Goal: Task Accomplishment & Management: Complete application form

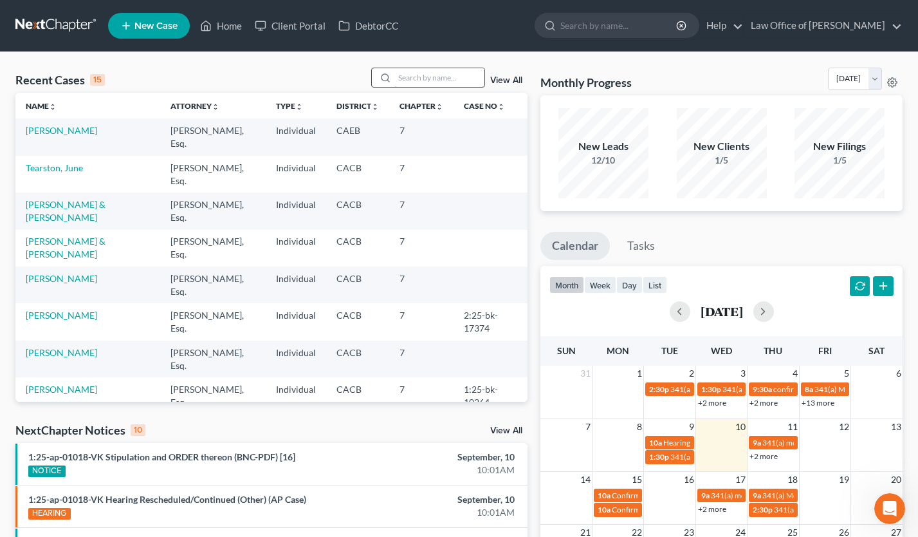
scroll to position [1447, 0]
click at [425, 74] on input "search" at bounding box center [439, 77] width 90 height 19
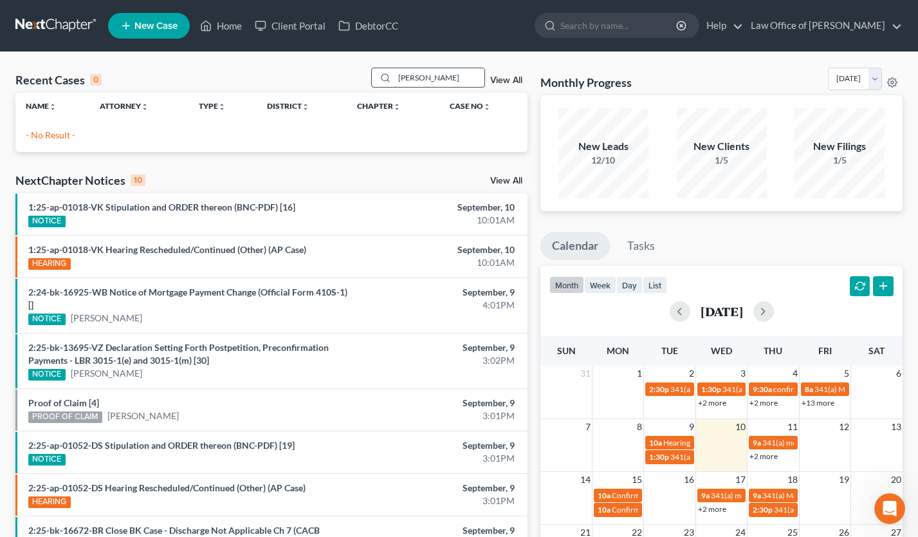
click at [439, 71] on input "[PERSON_NAME]" at bounding box center [439, 77] width 90 height 19
type input "[PERSON_NAME]"
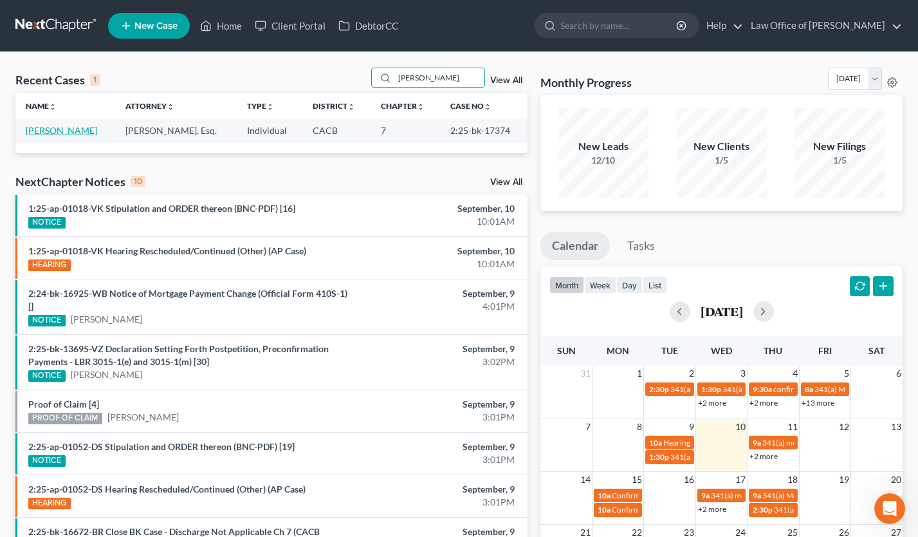
click at [61, 131] on link "[PERSON_NAME]" at bounding box center [61, 130] width 71 height 11
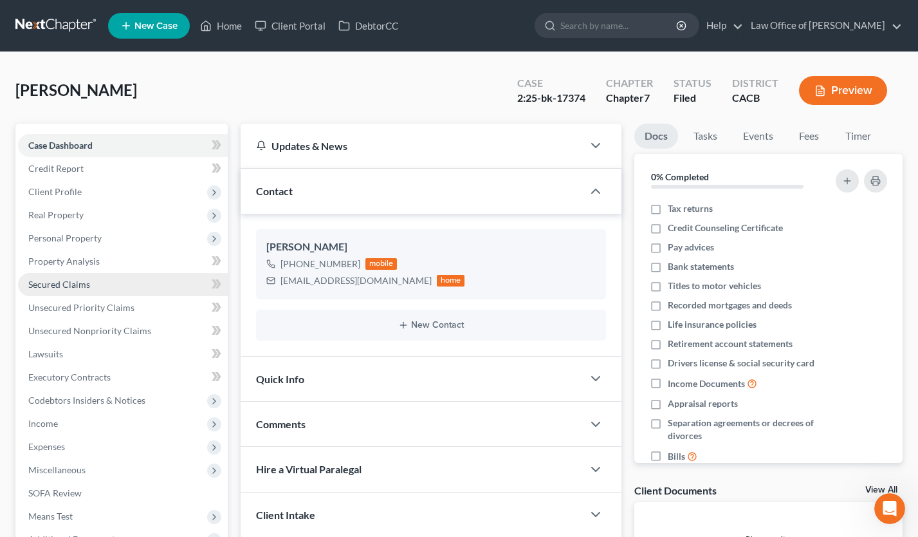
click at [51, 279] on span "Secured Claims" at bounding box center [59, 284] width 62 height 11
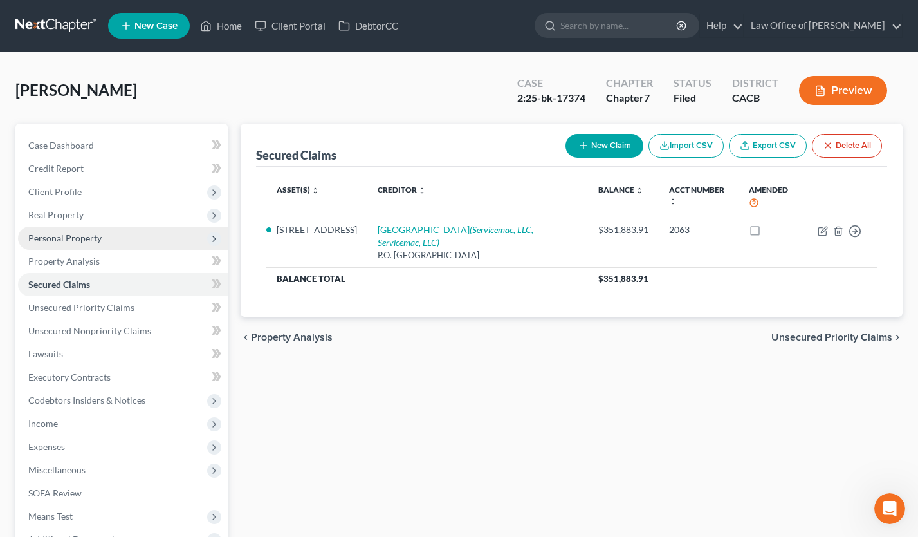
click at [91, 237] on span "Personal Property" at bounding box center [64, 237] width 73 height 11
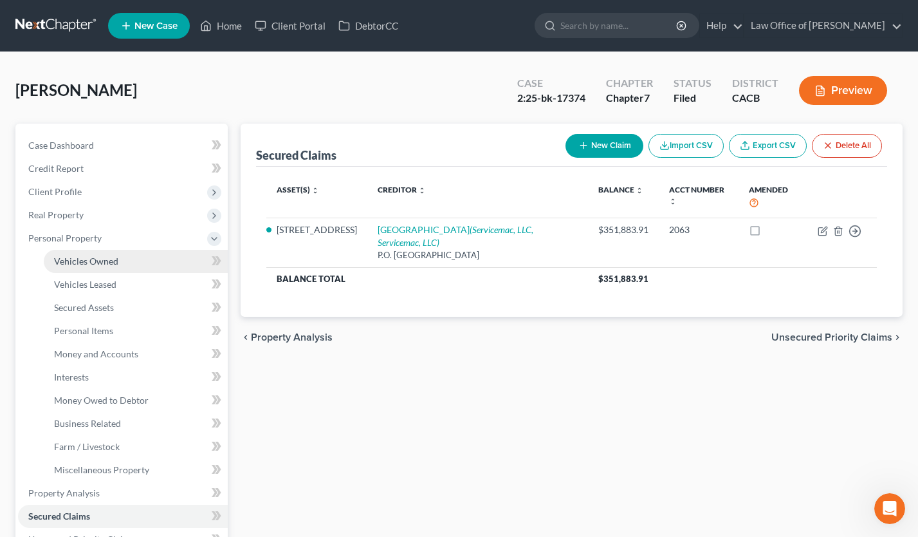
click at [95, 254] on link "Vehicles Owned" at bounding box center [136, 261] width 184 height 23
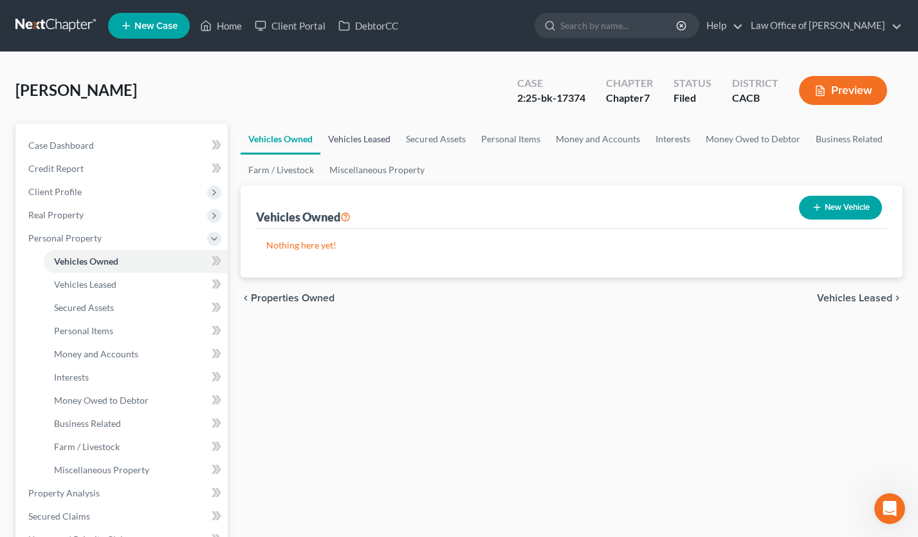
click at [355, 134] on link "Vehicles Leased" at bounding box center [359, 139] width 78 height 31
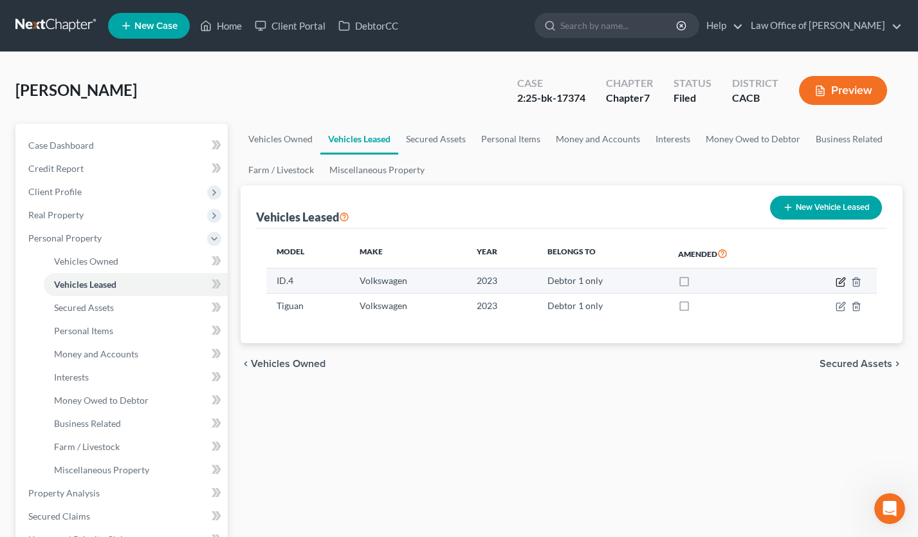
click at [839, 280] on icon "button" at bounding box center [841, 282] width 10 height 10
select select "0"
select select "3"
select select "0"
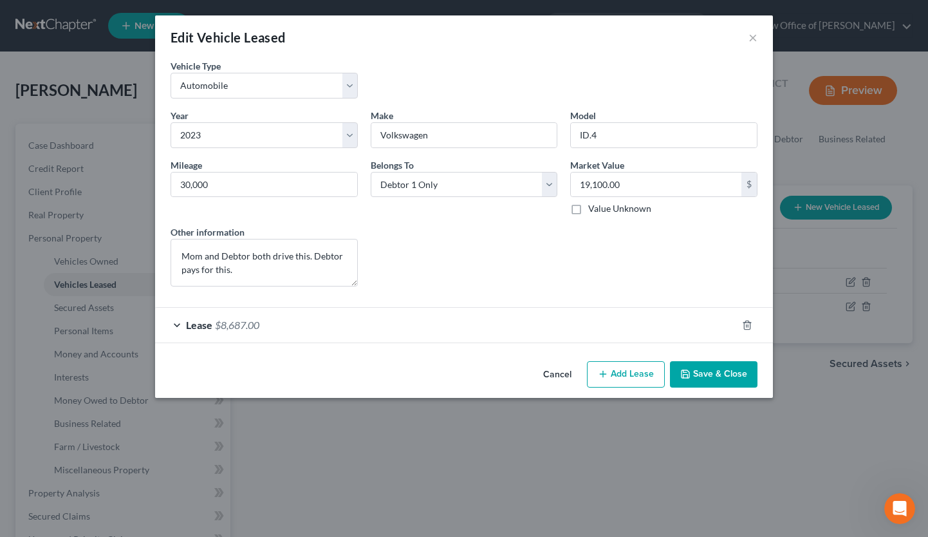
click at [554, 371] on button "Cancel" at bounding box center [557, 375] width 49 height 26
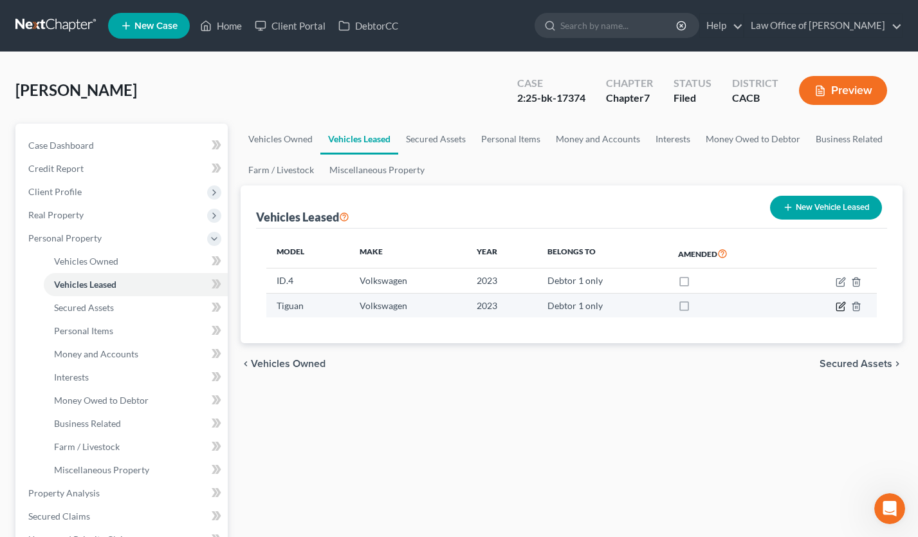
click at [837, 306] on icon "button" at bounding box center [841, 306] width 10 height 10
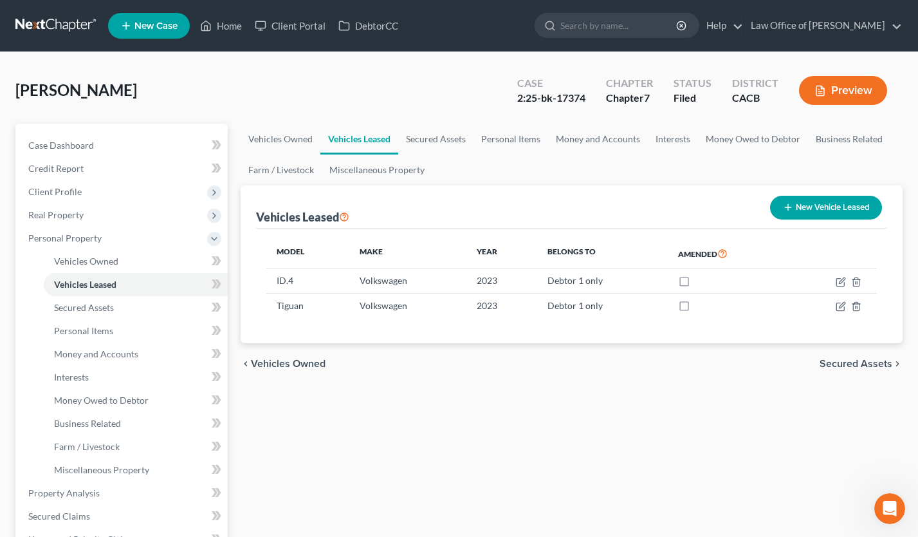
select select "0"
select select "3"
select select "0"
select select "1"
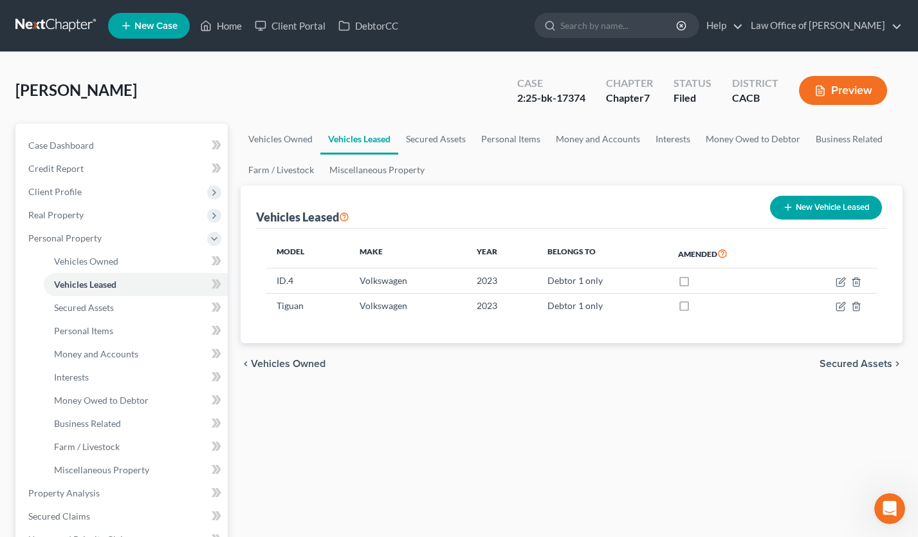
select select "38"
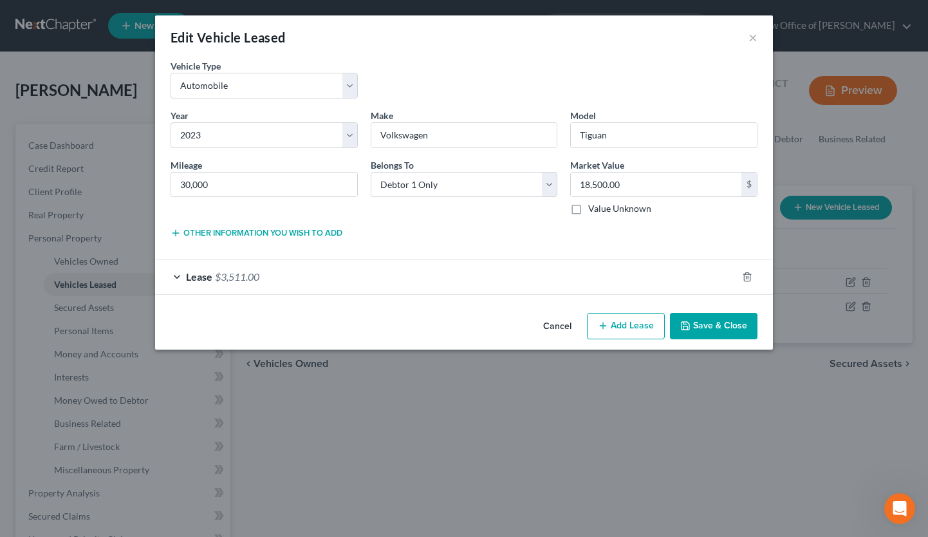
click at [385, 267] on div "Lease $3,511.00" at bounding box center [446, 276] width 582 height 34
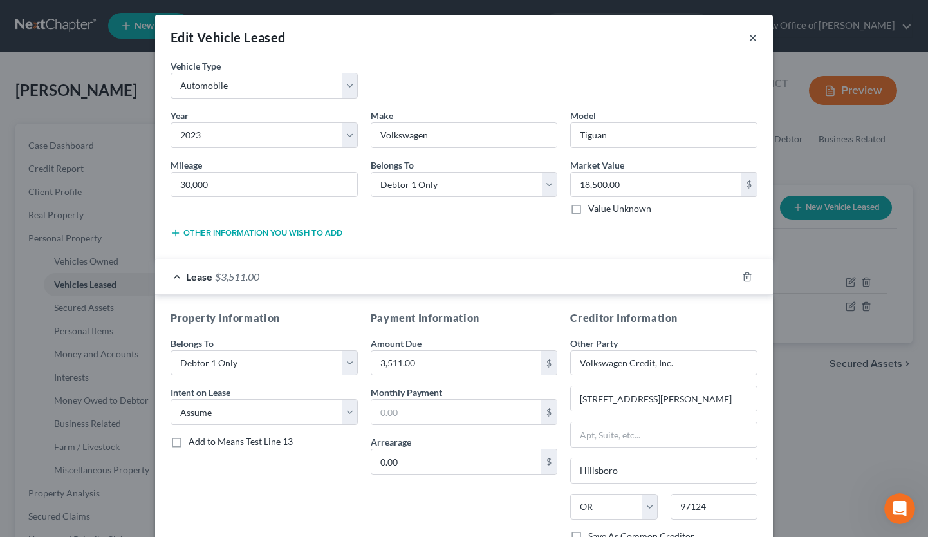
click at [750, 37] on button "×" at bounding box center [752, 37] width 9 height 15
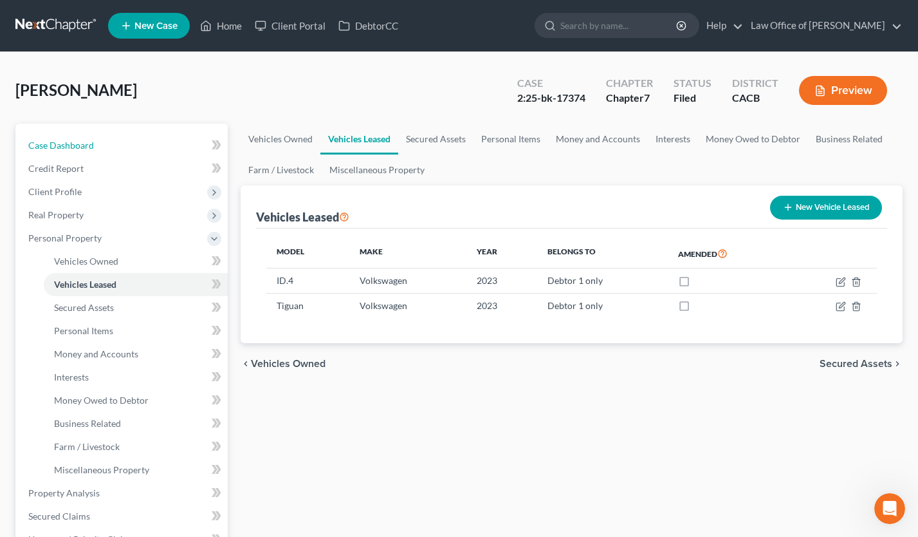
click at [79, 140] on span "Case Dashboard" at bounding box center [61, 145] width 66 height 11
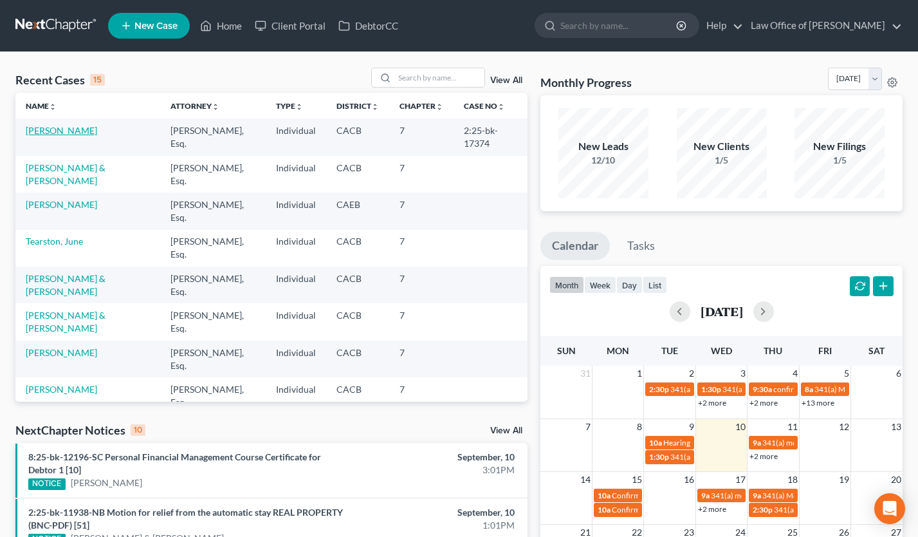
click at [45, 131] on link "[PERSON_NAME]" at bounding box center [61, 130] width 71 height 11
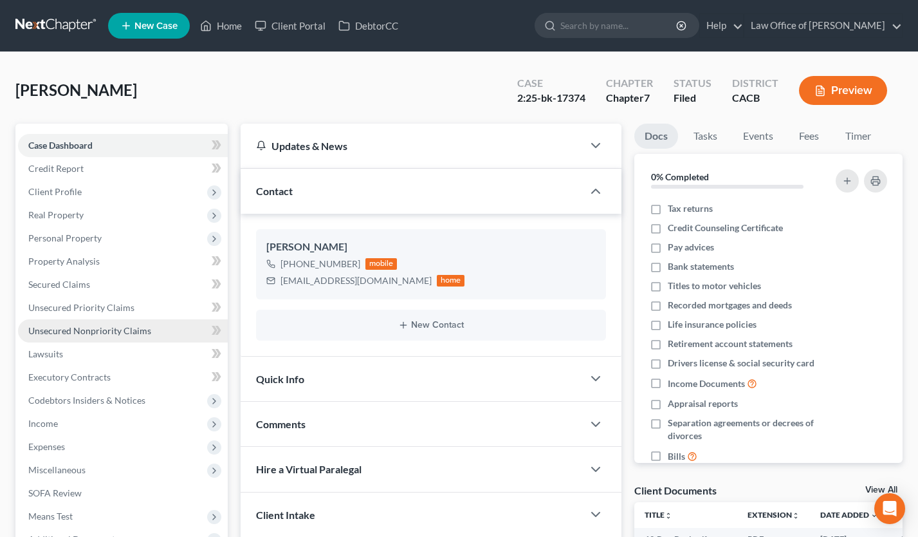
click at [135, 320] on link "Unsecured Nonpriority Claims" at bounding box center [123, 330] width 210 height 23
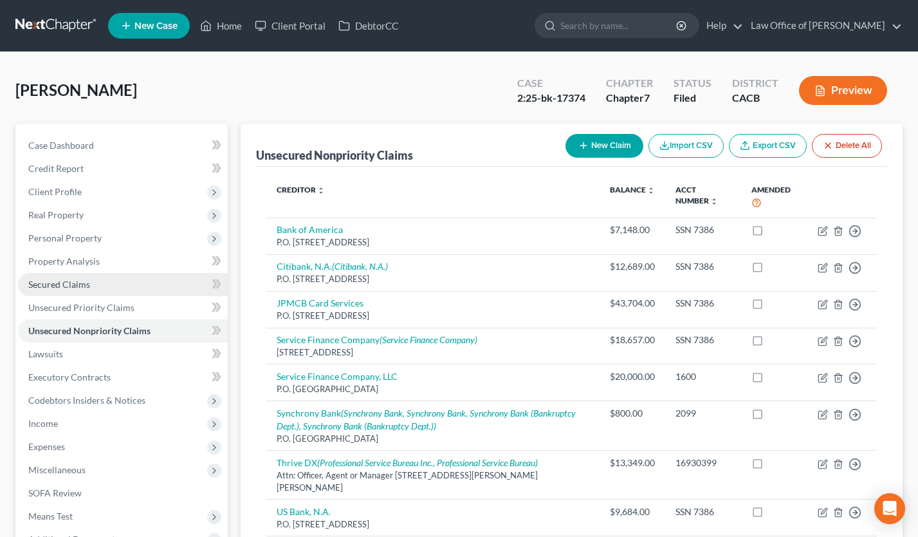
click at [64, 283] on span "Secured Claims" at bounding box center [59, 284] width 62 height 11
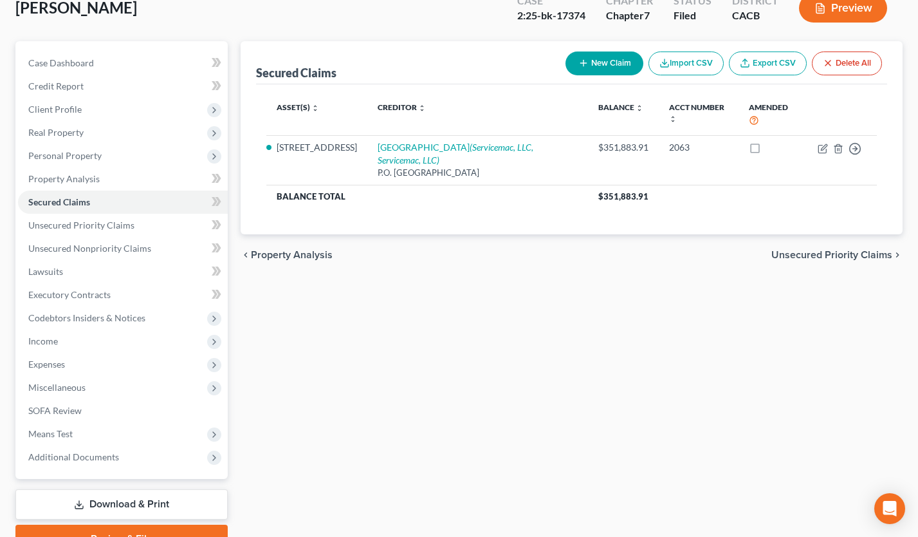
scroll to position [143, 0]
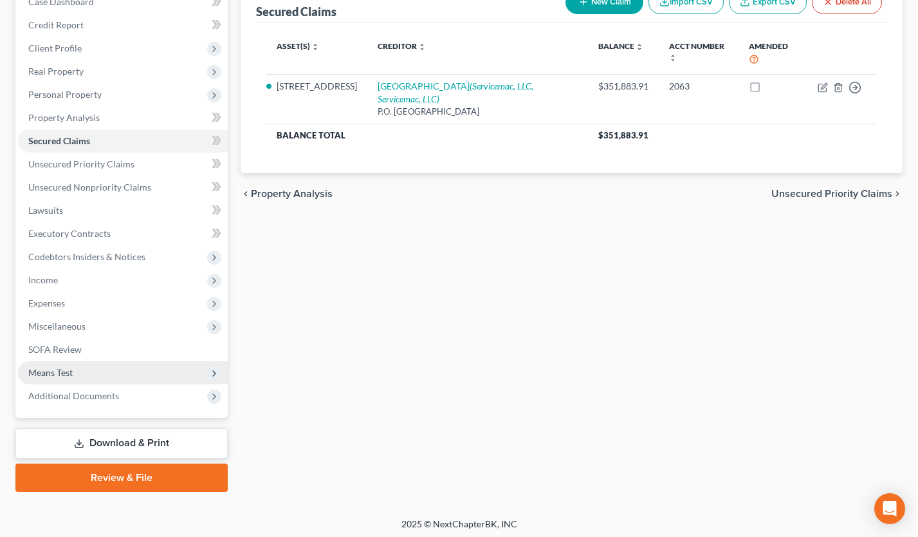
click at [78, 373] on span "Means Test" at bounding box center [123, 372] width 210 height 23
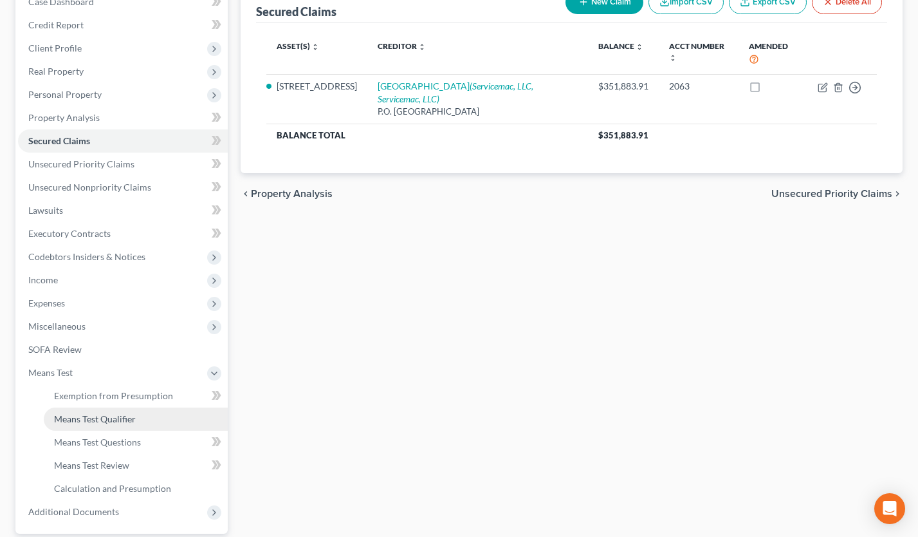
click at [99, 425] on link "Means Test Qualifier" at bounding box center [136, 418] width 184 height 23
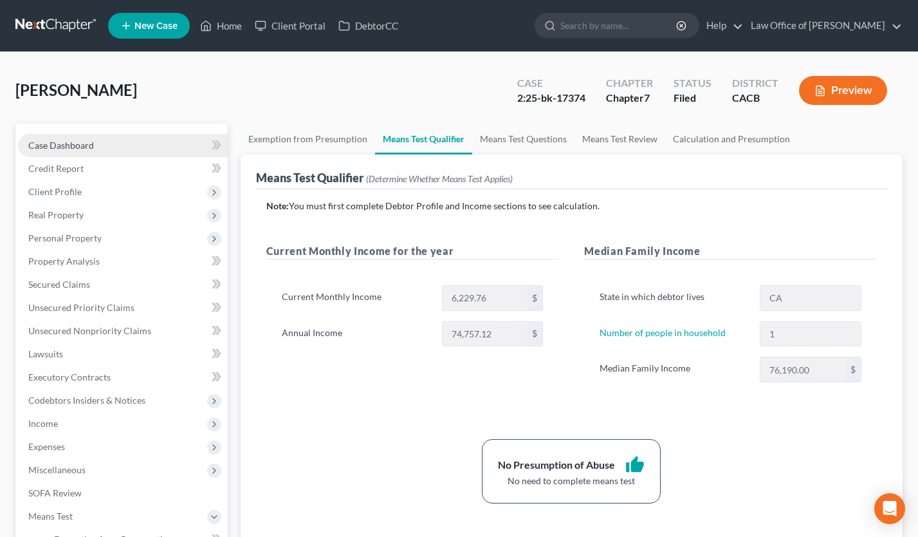
click at [124, 138] on link "Case Dashboard" at bounding box center [123, 145] width 210 height 23
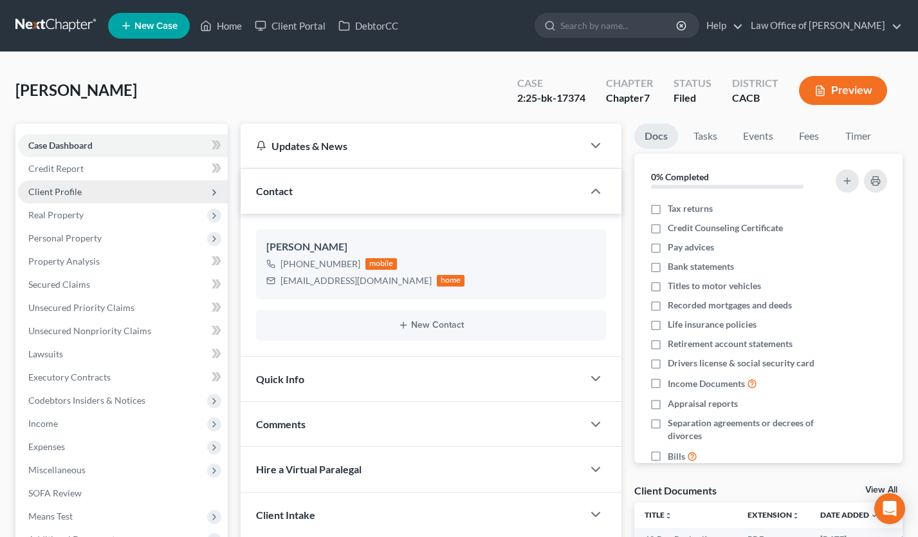
click at [111, 193] on span "Client Profile" at bounding box center [123, 191] width 210 height 23
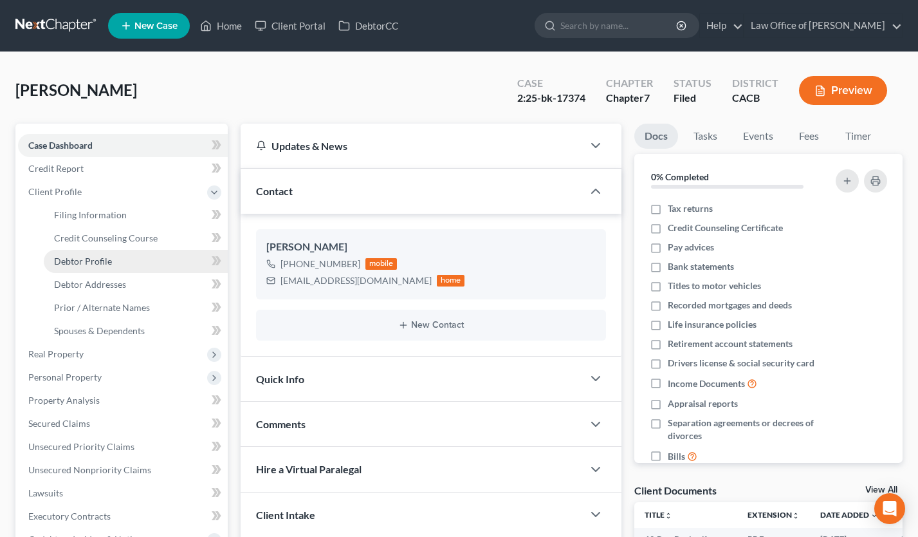
click at [115, 260] on link "Debtor Profile" at bounding box center [136, 261] width 184 height 23
select select "0"
